Goal: Task Accomplishment & Management: Manage account settings

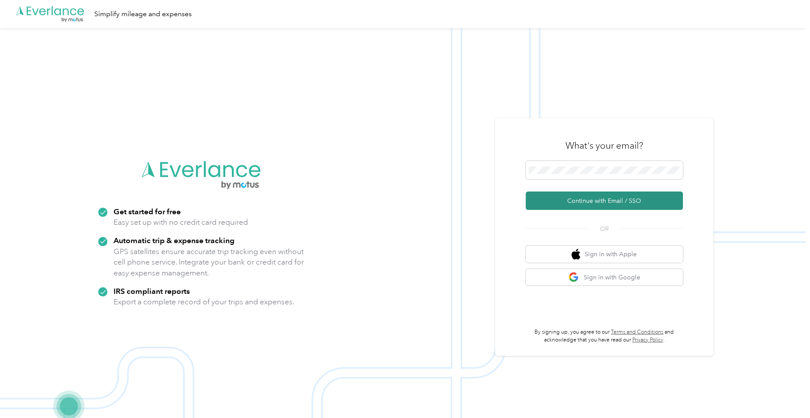
click at [596, 197] on button "Continue with Email / SSO" at bounding box center [604, 200] width 157 height 18
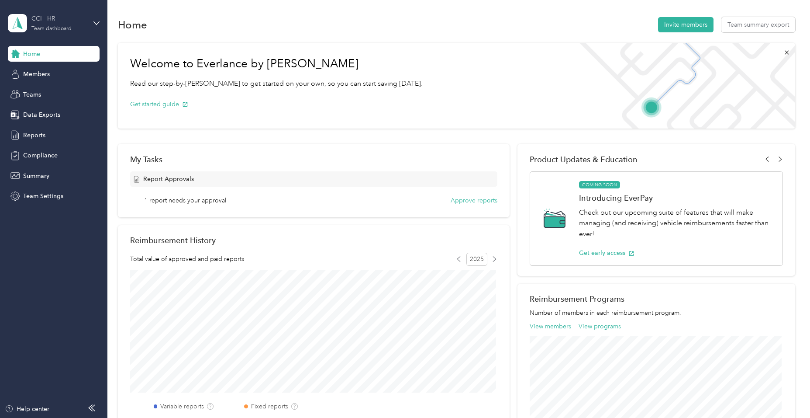
click at [50, 26] on div "Team dashboard" at bounding box center [51, 28] width 40 height 5
click at [238, 116] on div "Get started guide" at bounding box center [276, 104] width 293 height 31
click at [72, 74] on div "Members" at bounding box center [54, 74] width 92 height 16
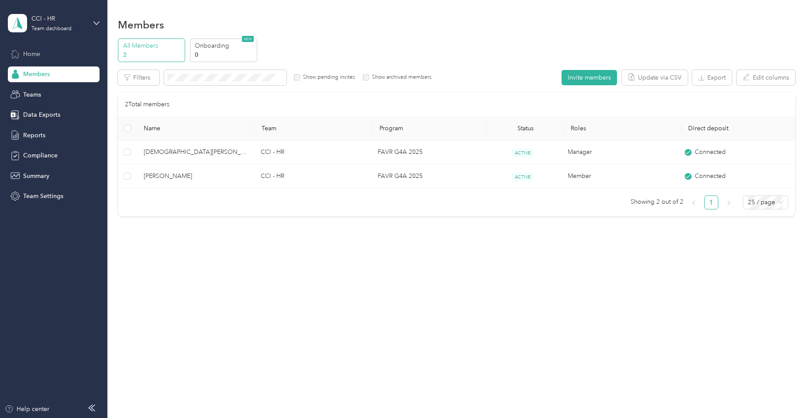
click at [45, 57] on div "Home" at bounding box center [54, 54] width 92 height 16
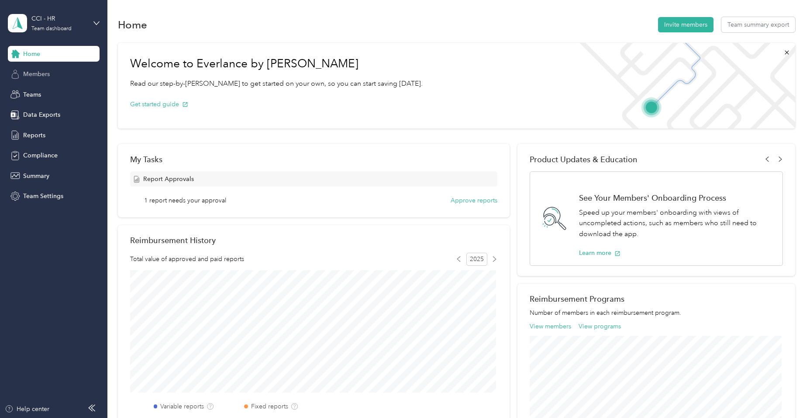
click at [56, 75] on div "Members" at bounding box center [54, 74] width 92 height 16
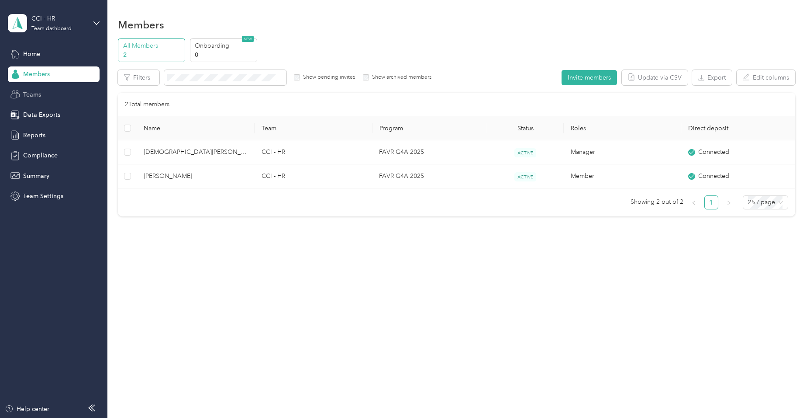
click at [62, 100] on div "Teams" at bounding box center [54, 95] width 92 height 16
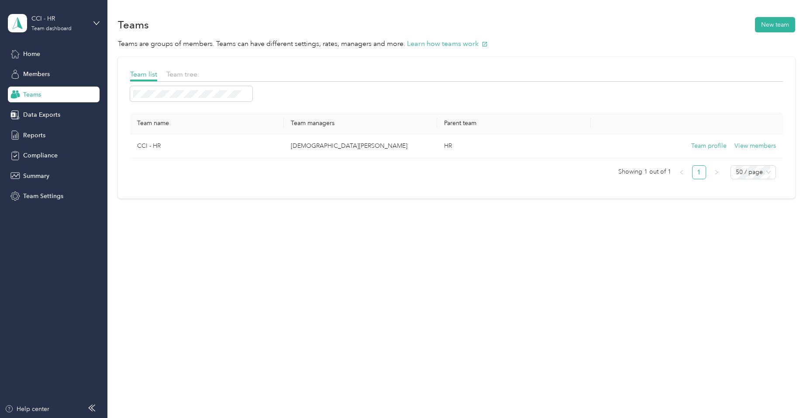
click at [54, 125] on div "Home Members Teams Data Exports Reports Compliance Summary Team Settings" at bounding box center [54, 125] width 92 height 158
click at [50, 139] on div "Reports" at bounding box center [54, 135] width 92 height 16
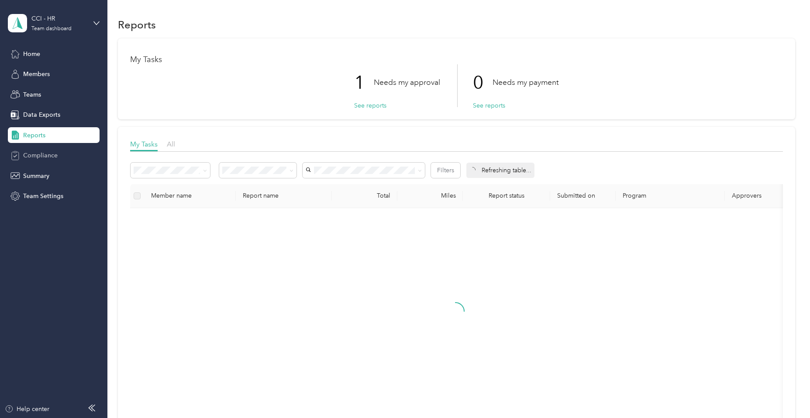
click at [53, 156] on span "Compliance" at bounding box center [40, 155] width 35 height 9
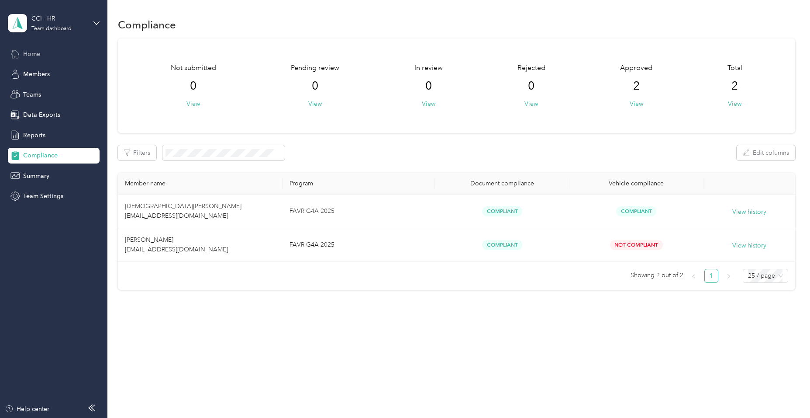
click at [44, 53] on div "Home" at bounding box center [54, 54] width 92 height 16
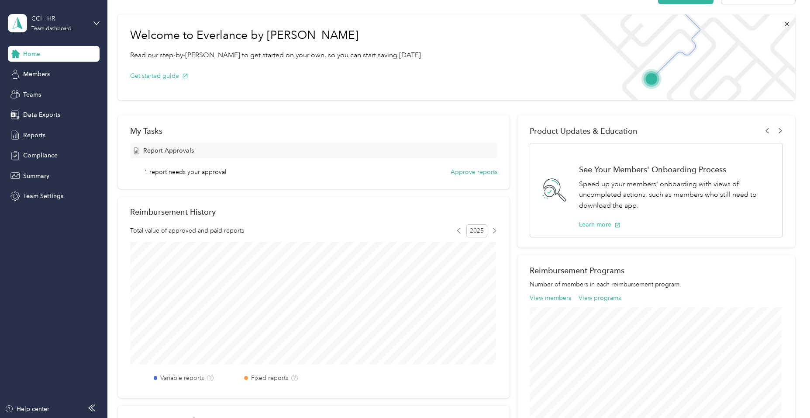
scroll to position [44, 0]
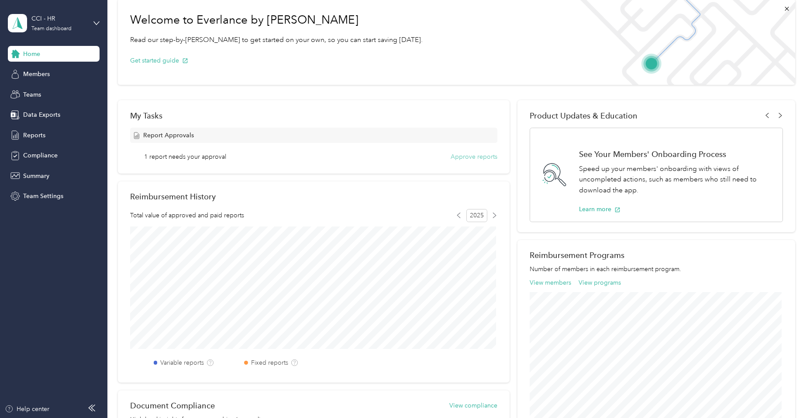
click at [485, 158] on button "Approve reports" at bounding box center [474, 156] width 47 height 9
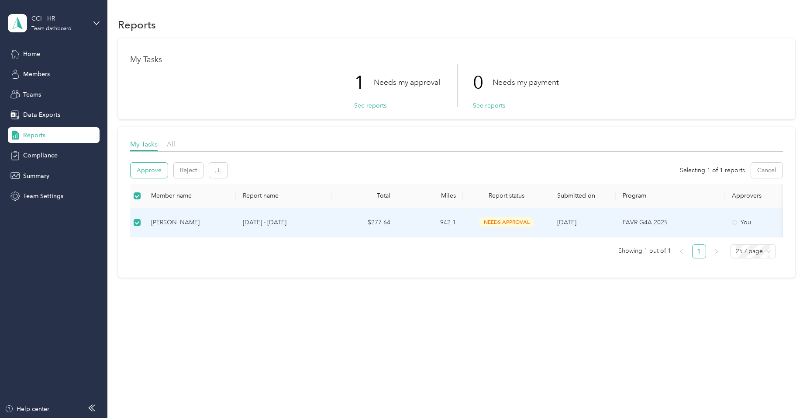
click at [159, 166] on button "Approve" at bounding box center [149, 170] width 37 height 15
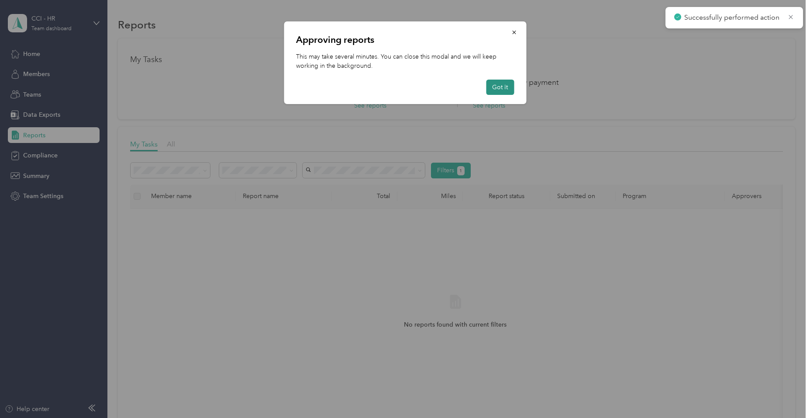
click at [508, 87] on button "Got it" at bounding box center [500, 87] width 28 height 15
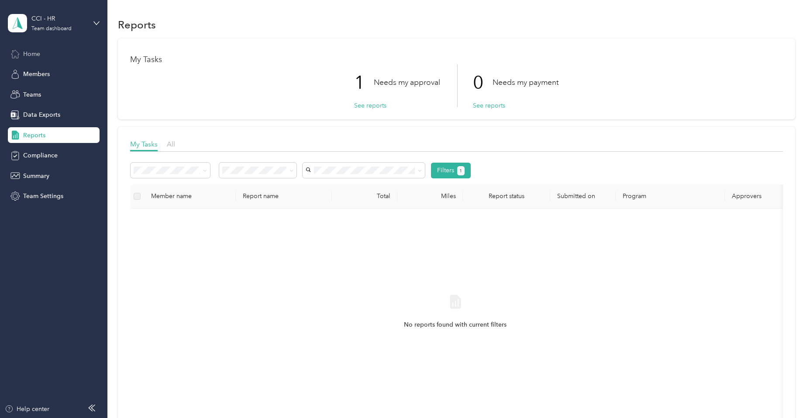
click at [59, 55] on div "Home" at bounding box center [54, 54] width 92 height 16
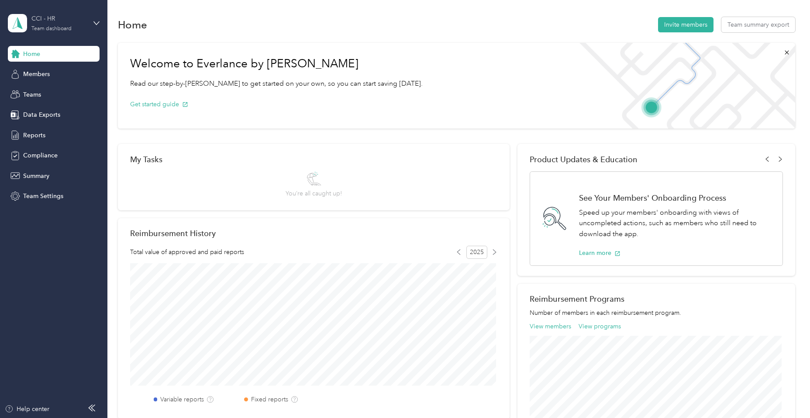
click at [72, 25] on div "CCI - HR Team dashboard" at bounding box center [58, 22] width 55 height 17
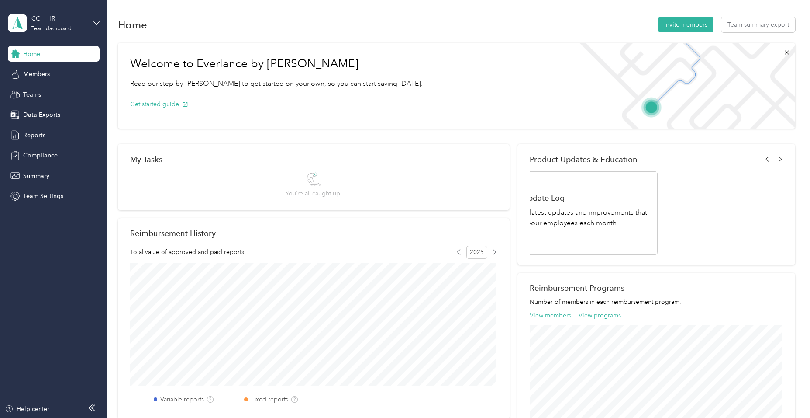
click at [69, 88] on div "Personal dashboard" at bounding box center [42, 91] width 55 height 9
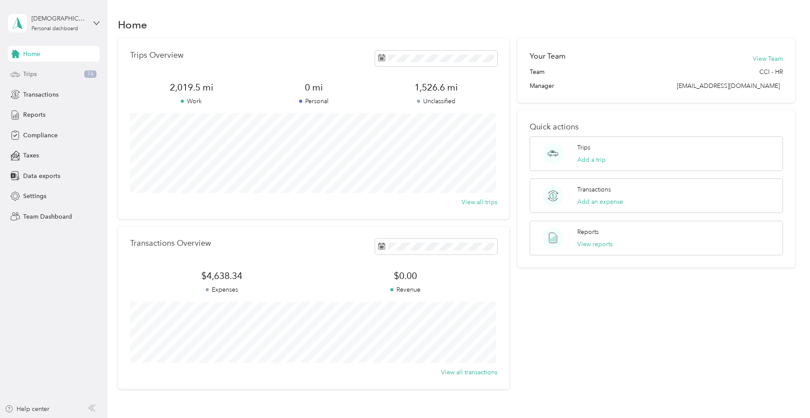
click at [81, 77] on div "Trips 74" at bounding box center [54, 74] width 92 height 16
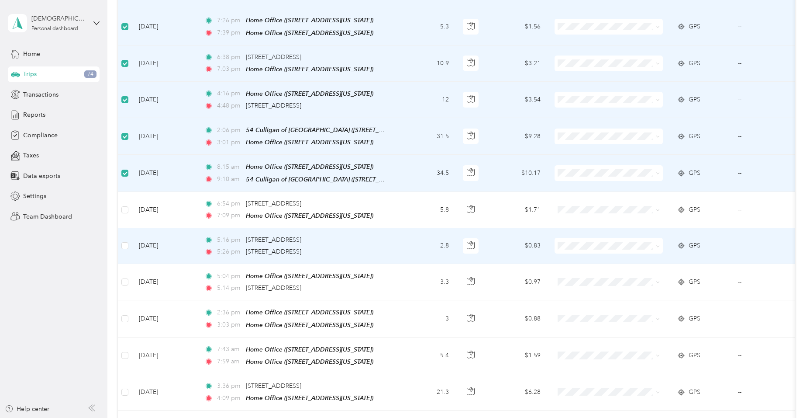
scroll to position [218, 0]
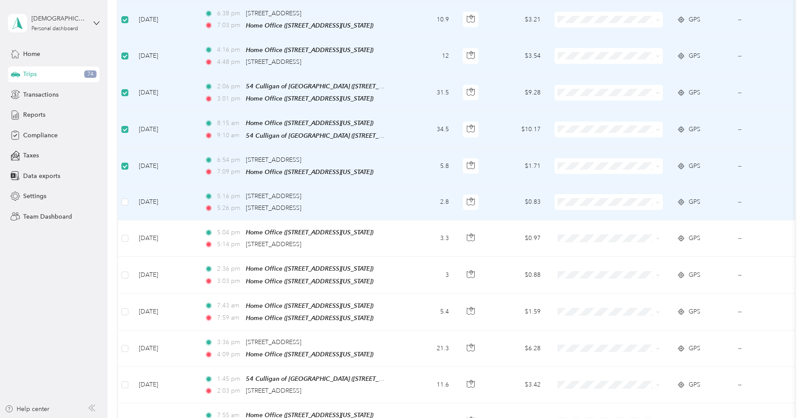
click at [129, 197] on td at bounding box center [125, 202] width 14 height 36
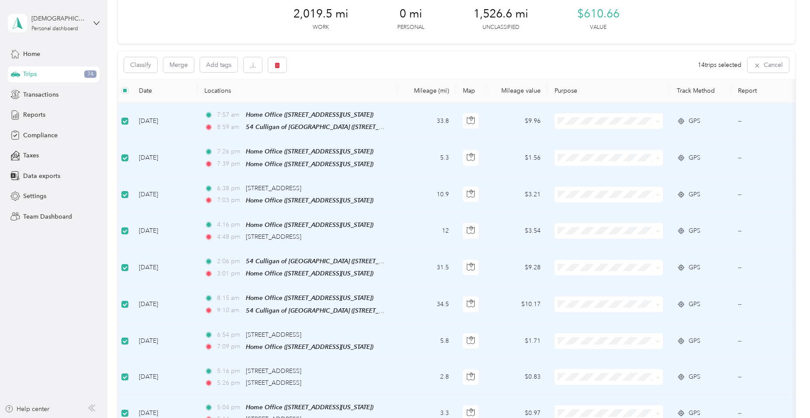
scroll to position [0, 0]
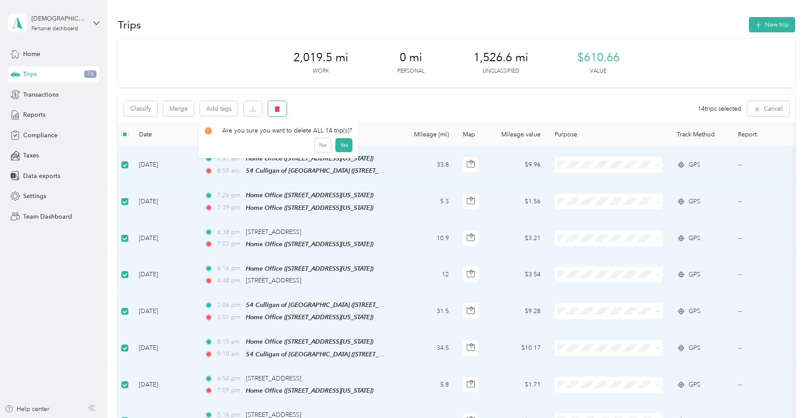
drag, startPoint x: 279, startPoint y: 111, endPoint x: 290, endPoint y: 113, distance: 11.2
click at [288, 122] on body "[DEMOGRAPHIC_DATA][PERSON_NAME] Personal dashboard Home Trips 74 Transactions R…" at bounding box center [403, 209] width 806 height 418
click at [278, 108] on icon "button" at bounding box center [277, 109] width 5 height 6
click at [345, 147] on button "Yes" at bounding box center [344, 145] width 17 height 14
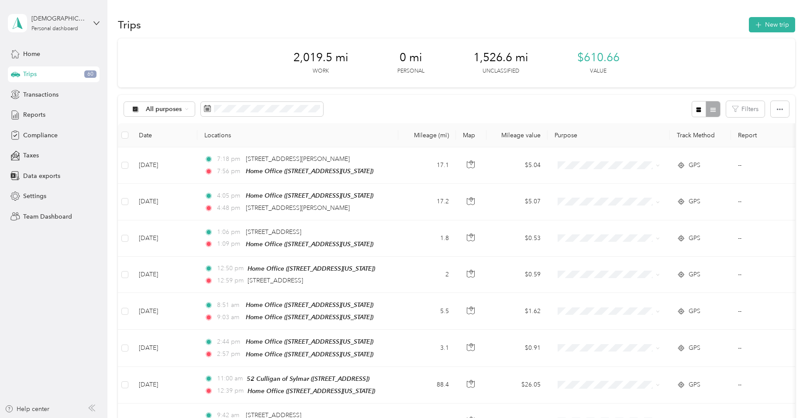
click at [80, 257] on aside "[DEMOGRAPHIC_DATA][PERSON_NAME] Personal dashboard Home Trips 60 Transactions R…" at bounding box center [53, 209] width 107 height 418
